Goal: Task Accomplishment & Management: Complete application form

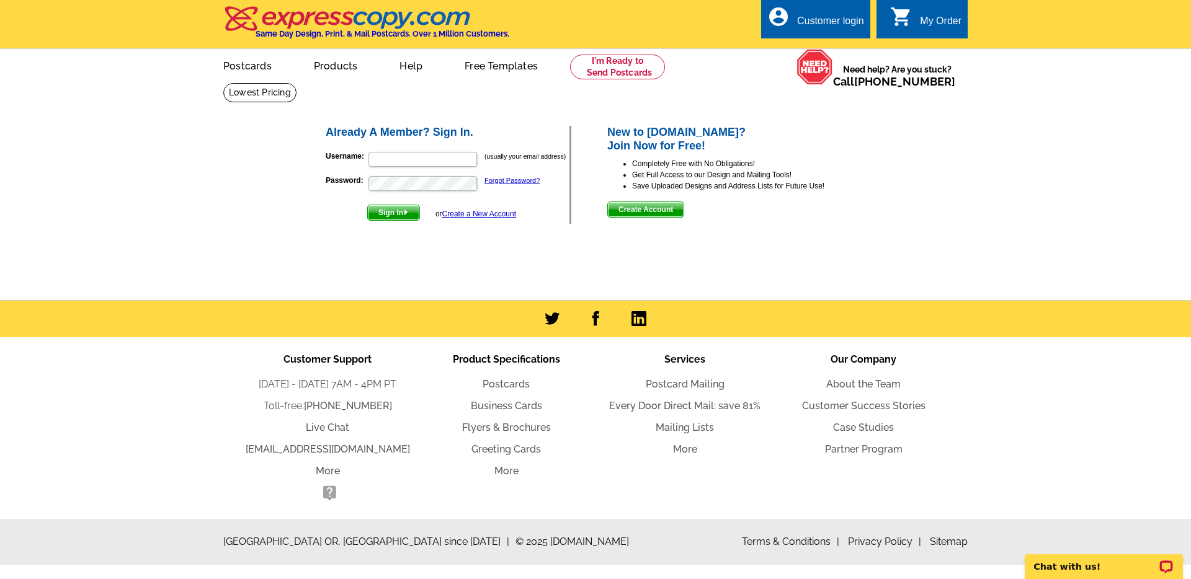
click at [640, 208] on span "Create Account" at bounding box center [646, 209] width 76 height 15
click at [248, 61] on link "Postcards" at bounding box center [247, 64] width 87 height 29
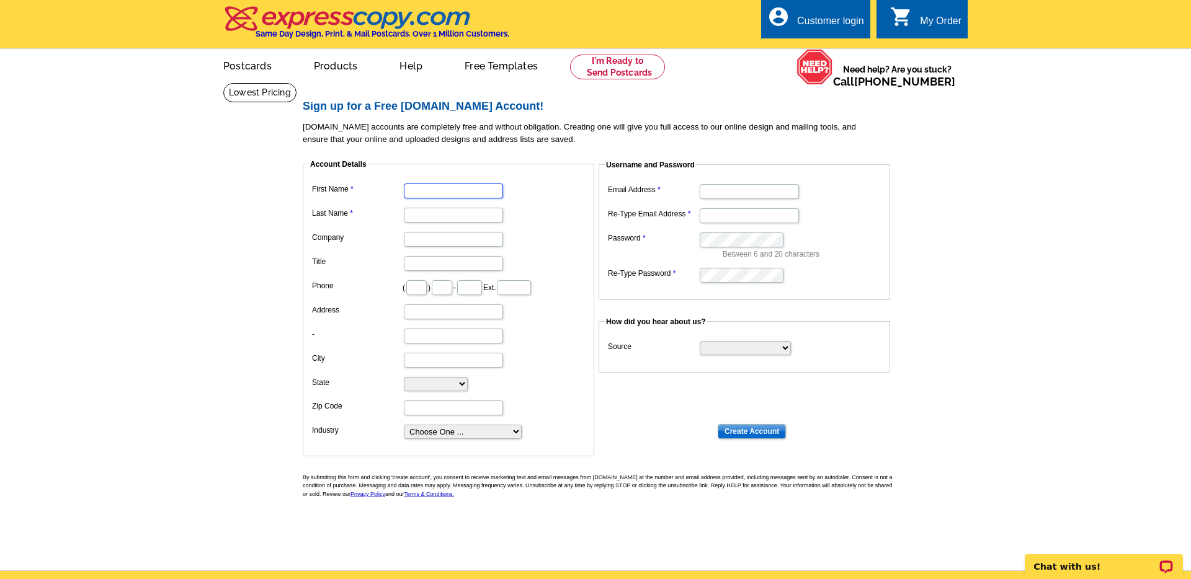
click at [431, 195] on input "First Name" at bounding box center [453, 191] width 99 height 15
type input "[PERSON_NAME]"
click at [726, 197] on input "Email Address" at bounding box center [749, 191] width 99 height 15
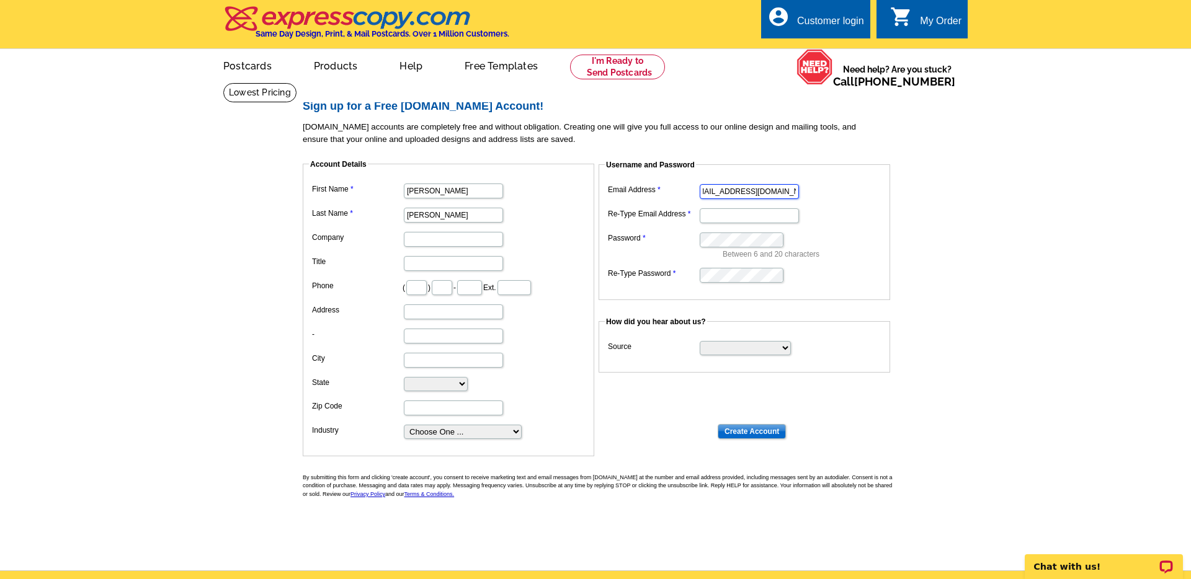
type input "[EMAIL_ADDRESS][DOMAIN_NAME]"
click at [801, 216] on dd "[EMAIL_ADDRESS][DOMAIN_NAME]" at bounding box center [744, 214] width 279 height 19
click at [777, 428] on input "Create Account" at bounding box center [752, 431] width 68 height 15
